Goal: Learn about a topic

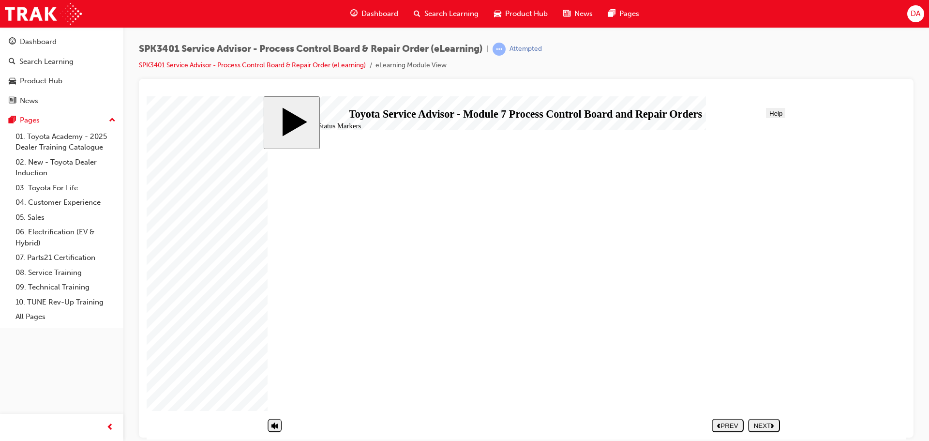
click at [756, 422] on div "NEXT" at bounding box center [764, 424] width 24 height 7
click at [760, 422] on div "NEXT" at bounding box center [764, 424] width 24 height 7
click at [757, 424] on div "NEXT" at bounding box center [764, 424] width 24 height 7
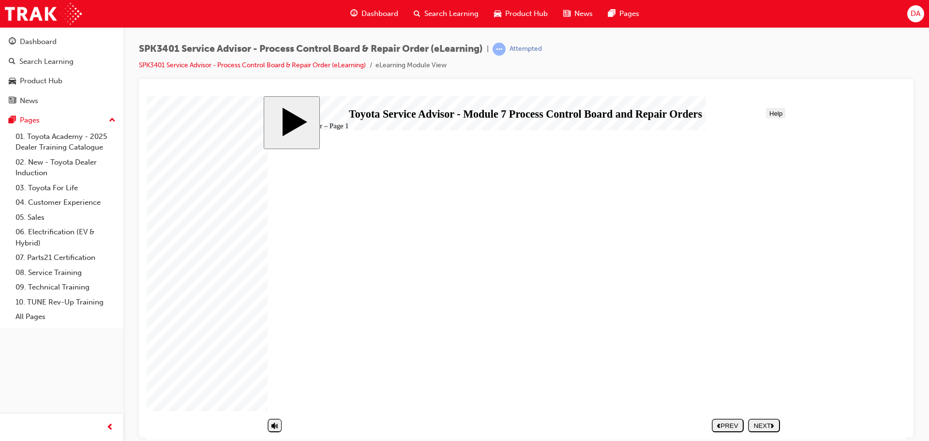
click at [757, 424] on div "NEXT" at bounding box center [764, 424] width 24 height 7
click at [757, 422] on div "NEXT" at bounding box center [764, 424] width 24 height 7
click at [232, 275] on body "slide: Process Control Board and Repair Orders Assessment Process Control Board…" at bounding box center [526, 267] width 759 height 343
